Goal: Transaction & Acquisition: Book appointment/travel/reservation

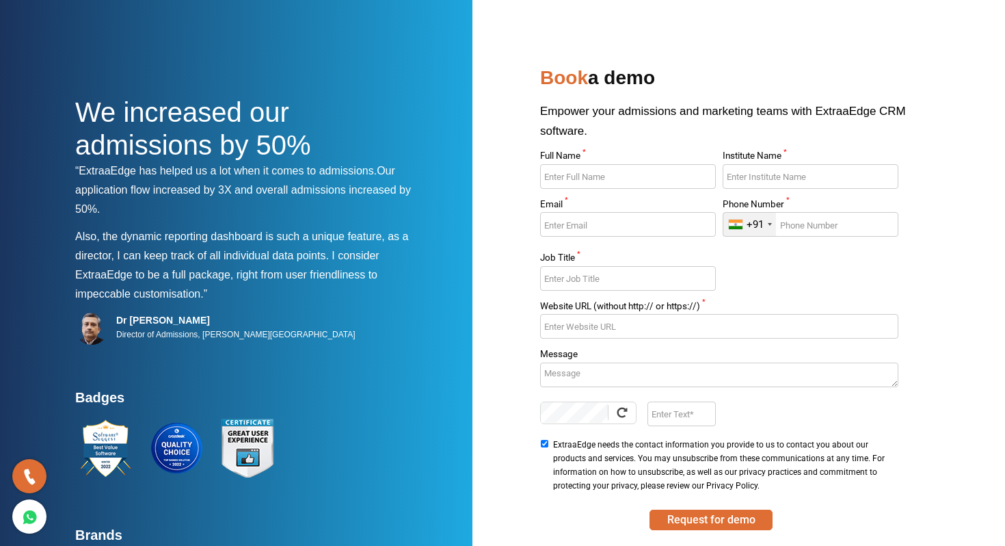
click at [619, 175] on input "Full Name *" at bounding box center [627, 176] width 175 height 25
type input "[PERSON_NAME]"
click at [766, 164] on input "Institute Name *" at bounding box center [810, 176] width 175 height 25
type input "Euro International School"
click at [644, 228] on input "Email *" at bounding box center [627, 224] width 175 height 25
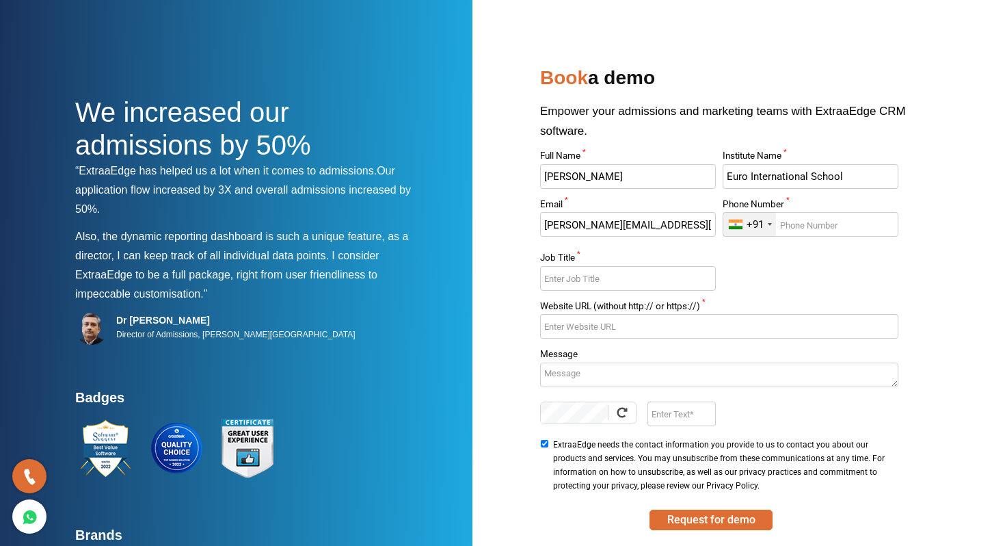
click at [552, 224] on input "[PERSON_NAME][EMAIL_ADDRESS][DOMAIN_NAME]" at bounding box center [627, 224] width 175 height 25
type input "[PERSON_NAME][EMAIL_ADDRESS][DOMAIN_NAME]"
click at [795, 225] on input "Phone Number *" at bounding box center [810, 224] width 175 height 25
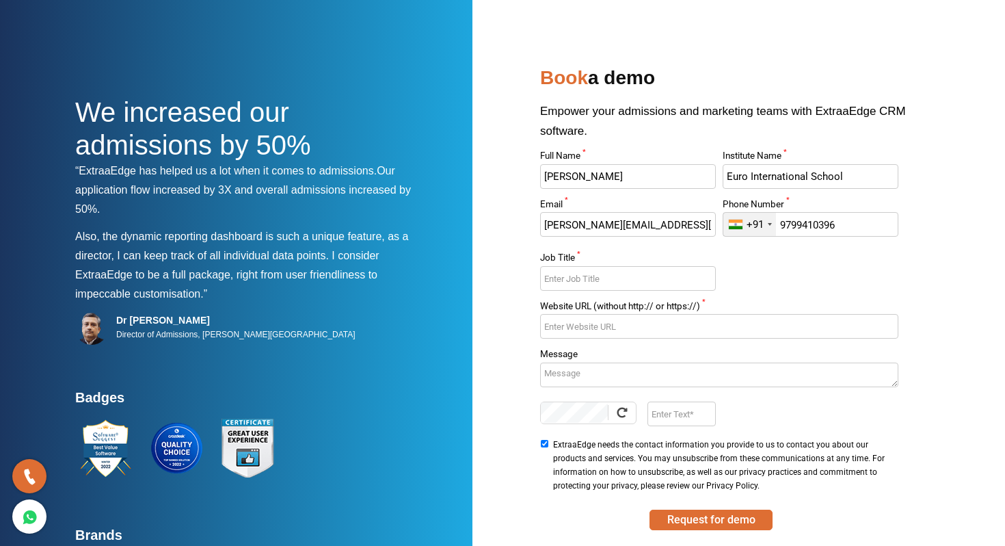
type input "9799410396"
click at [598, 328] on input "Website URL (without http:// or https://) *" at bounding box center [719, 326] width 358 height 25
click at [588, 273] on input "Job Title *" at bounding box center [627, 278] width 175 height 25
type input "Sales Head"
click at [616, 325] on input "Website URL (without http:// or https://) *" at bounding box center [719, 326] width 358 height 25
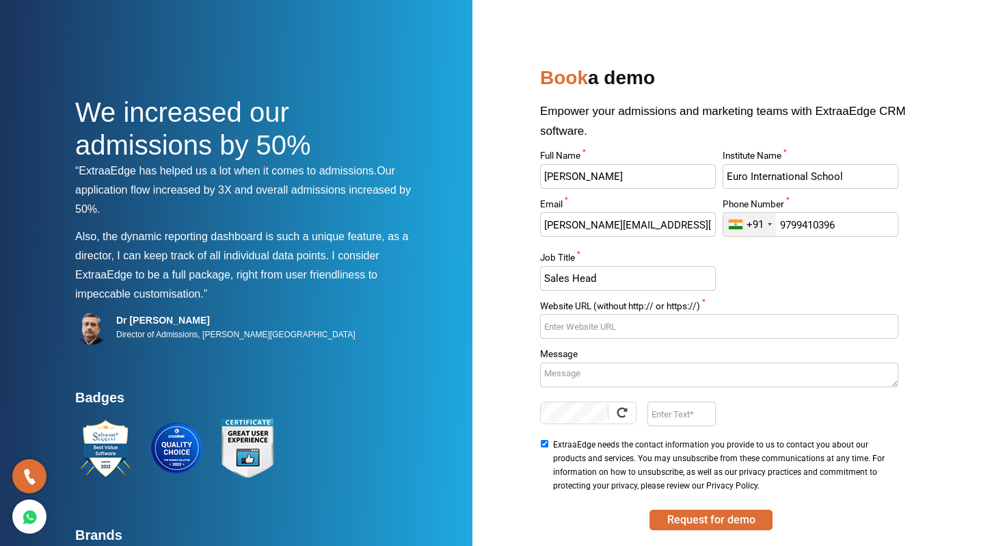
click at [602, 325] on input "Website URL (without http:// or https://) *" at bounding box center [719, 326] width 358 height 25
paste input "[URL][DOMAIN_NAME]"
type input "[URL][DOMAIN_NAME]"
click at [593, 378] on textarea "Message" at bounding box center [719, 374] width 358 height 25
click at [596, 382] on textarea "Message" at bounding box center [719, 374] width 358 height 25
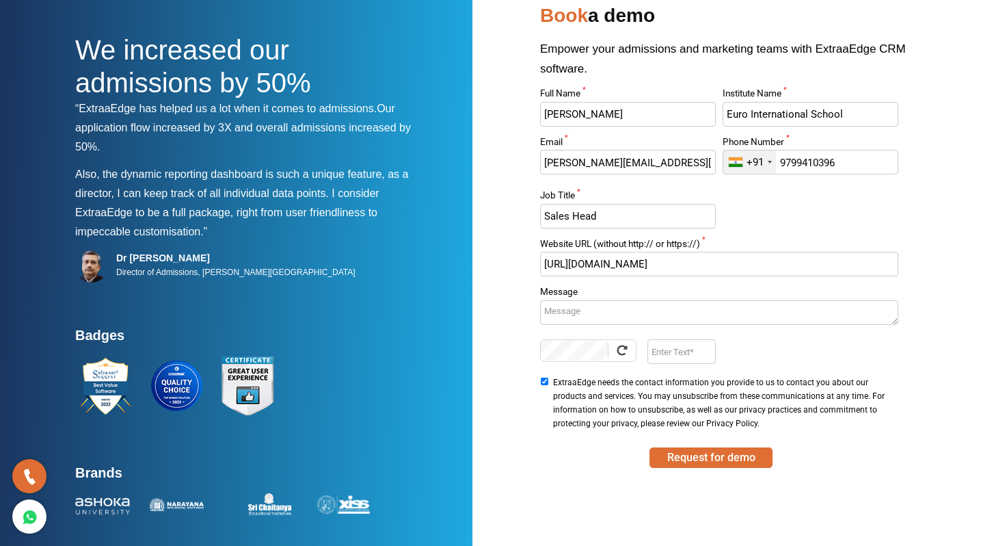
scroll to position [70, 0]
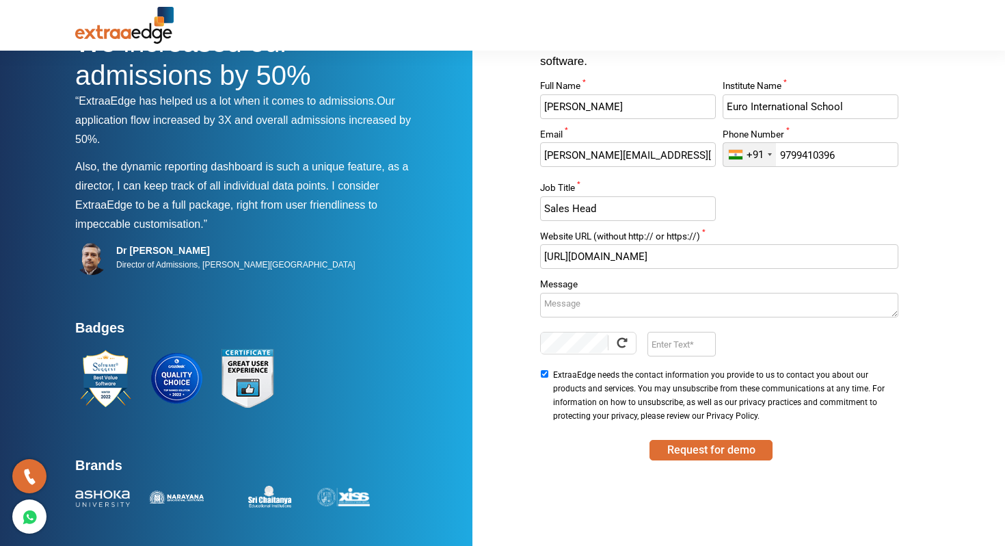
click at [577, 309] on textarea "Message" at bounding box center [719, 305] width 358 height 25
click at [693, 302] on textarea "I want have demo b/w 12 to 2 to [PERSON_NAME]" at bounding box center [719, 305] width 358 height 25
click at [749, 297] on textarea "I want have demo b/w 12 to 2 [DATE]" at bounding box center [719, 305] width 358 height 25
click at [658, 301] on textarea "I want have demo b/w 12 to 2 [DATE]" at bounding box center [719, 305] width 358 height 25
click at [694, 302] on textarea "I want have demo b/w 12pm to 2 [DATE]" at bounding box center [719, 305] width 358 height 25
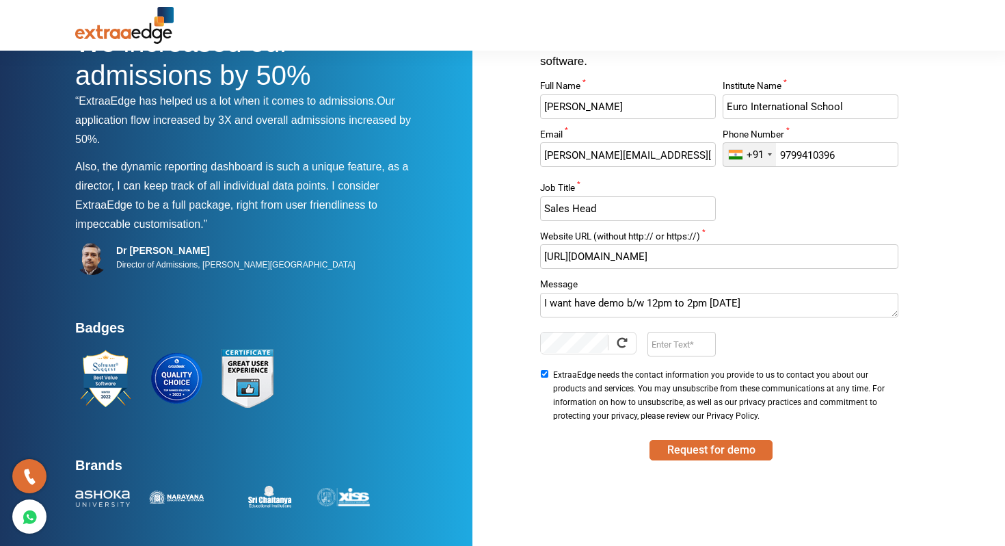
click at [761, 302] on textarea "I want have demo b/w 12pm to 2pm [DATE]" at bounding box center [719, 305] width 358 height 25
type textarea "I want have demo b/w 12pm to 2pm [DATE] [DATE]."
click at [674, 345] on input "Enter Text" at bounding box center [682, 344] width 68 height 25
type input "hTRf"
click at [709, 451] on button "Request for demo" at bounding box center [711, 450] width 123 height 21
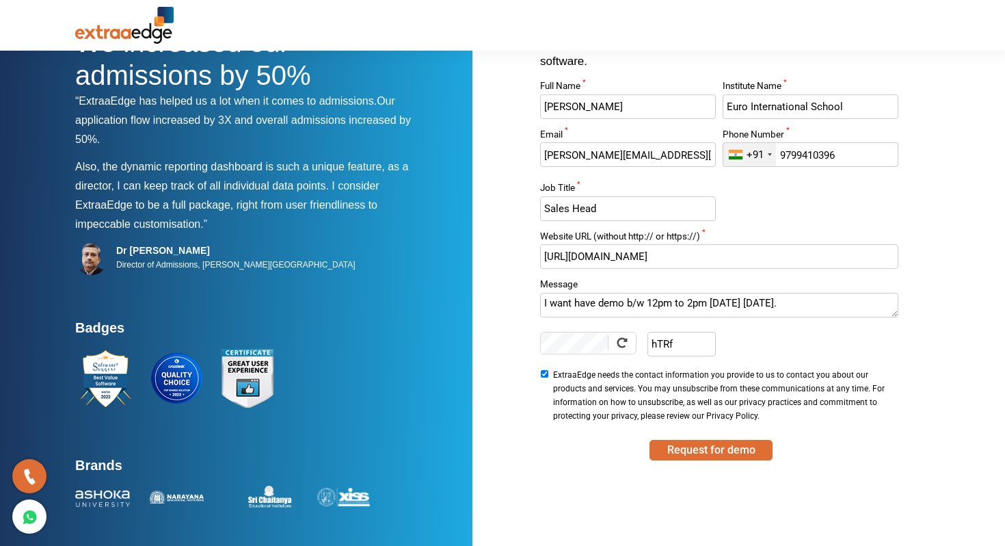
click at [578, 253] on input "[URL][DOMAIN_NAME]" at bounding box center [719, 256] width 358 height 25
click at [722, 455] on button "Request for demo" at bounding box center [711, 450] width 123 height 21
type input "[DOMAIN_NAME]"
click at [705, 453] on button "Request for demo" at bounding box center [711, 450] width 123 height 21
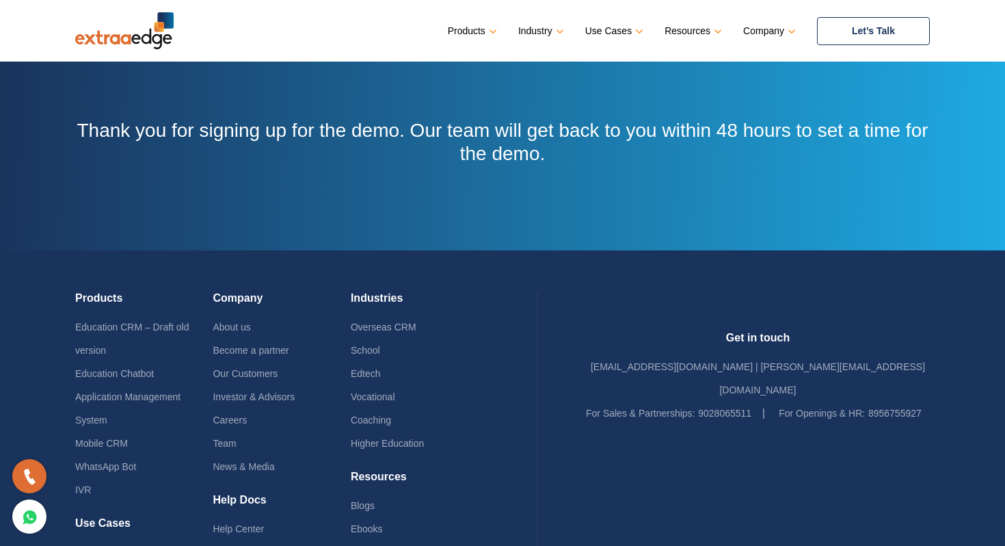
click at [866, 36] on link "Let’s Talk" at bounding box center [873, 31] width 113 height 28
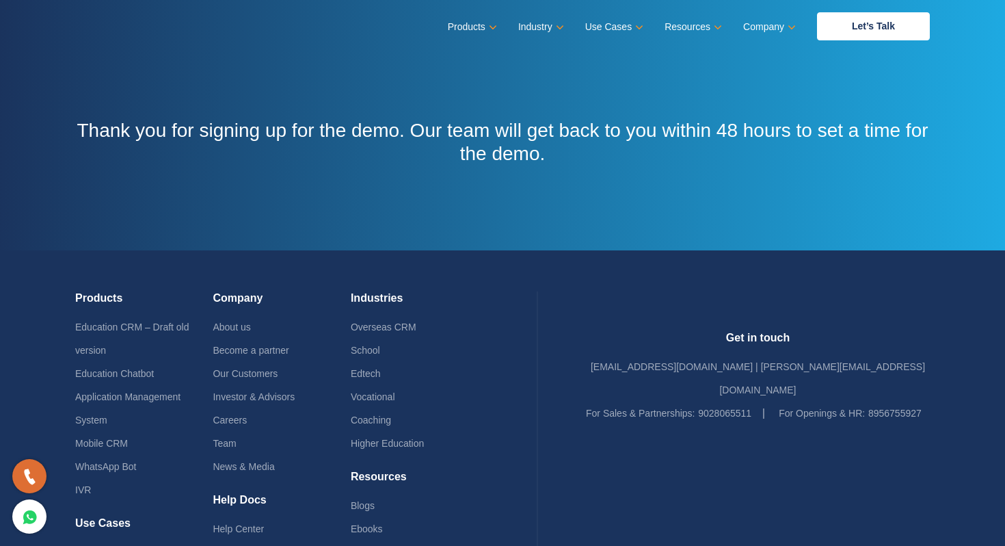
scroll to position [118, 0]
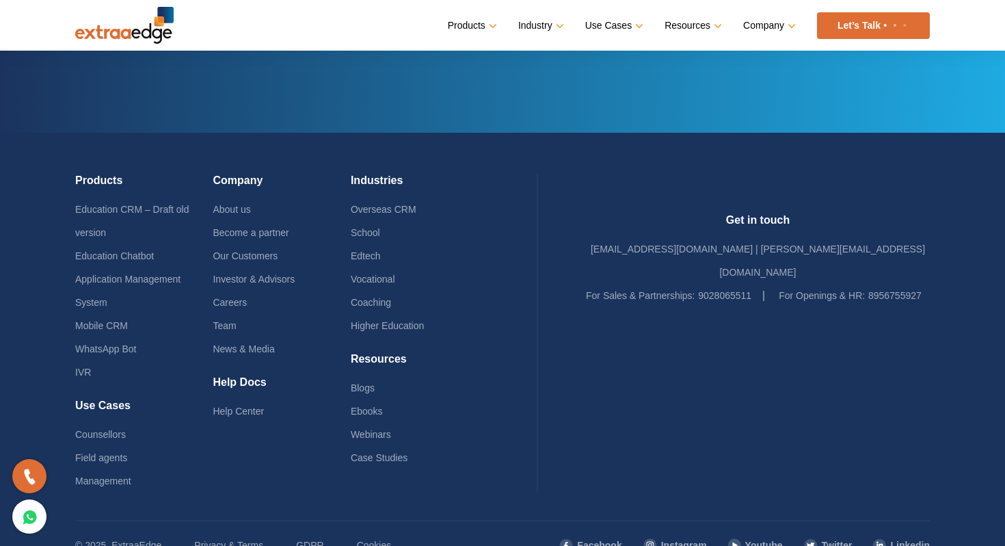
click at [591, 376] on div "Products Education CRM – Draft old version Education Chatbot Application Manage…" at bounding box center [502, 326] width 855 height 387
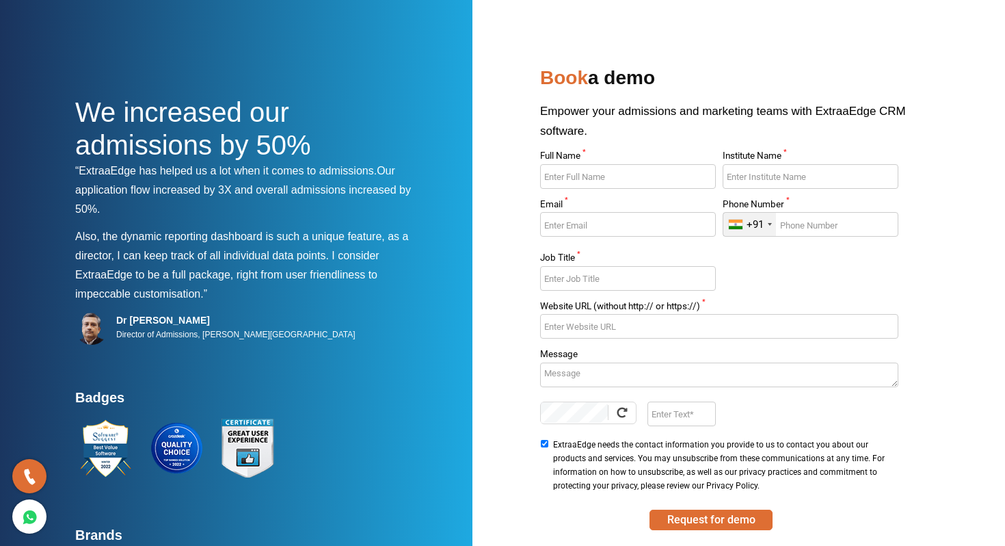
scroll to position [70, 0]
